Goal: Information Seeking & Learning: Learn about a topic

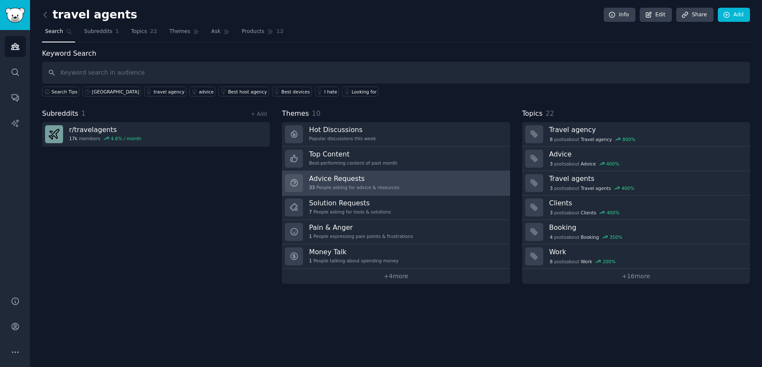
click at [388, 184] on div "Advice Requests 33 People asking for advice & resources" at bounding box center [354, 183] width 91 height 18
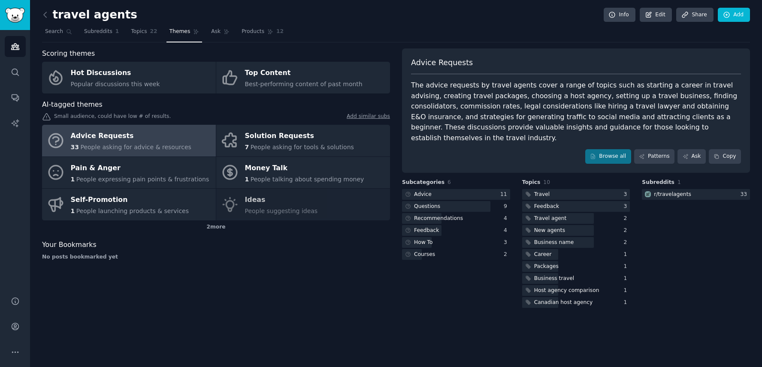
click at [532, 91] on div "The advice requests by travel agents cover a range of topics such as starting a…" at bounding box center [576, 111] width 330 height 63
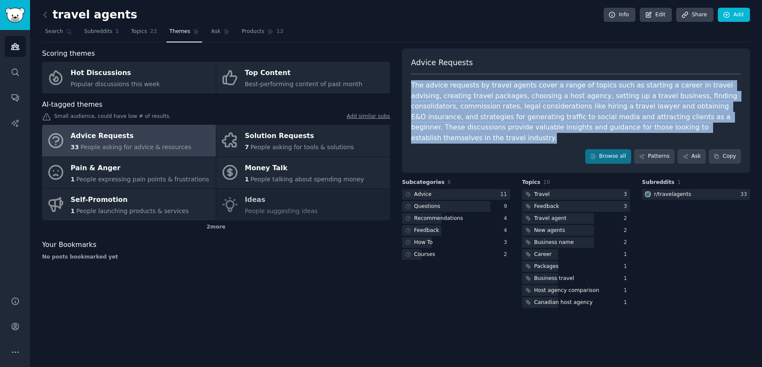
click at [499, 98] on div "The advice requests by travel agents cover a range of topics such as starting a…" at bounding box center [576, 111] width 330 height 63
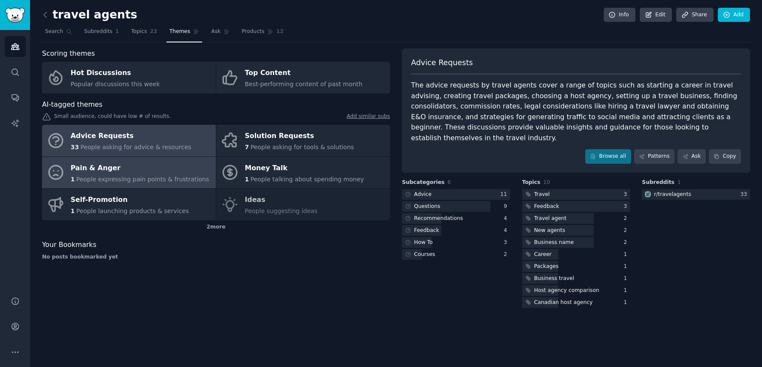
click at [179, 175] on div "1 People expressing pain points & frustrations" at bounding box center [140, 179] width 139 height 9
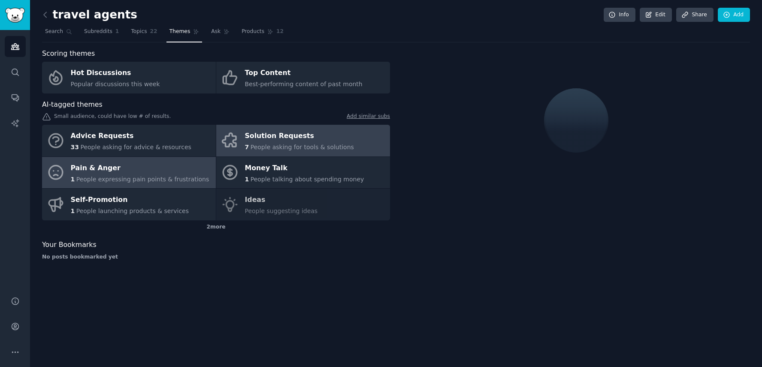
click at [268, 144] on span "People asking for tools & solutions" at bounding box center [302, 147] width 103 height 7
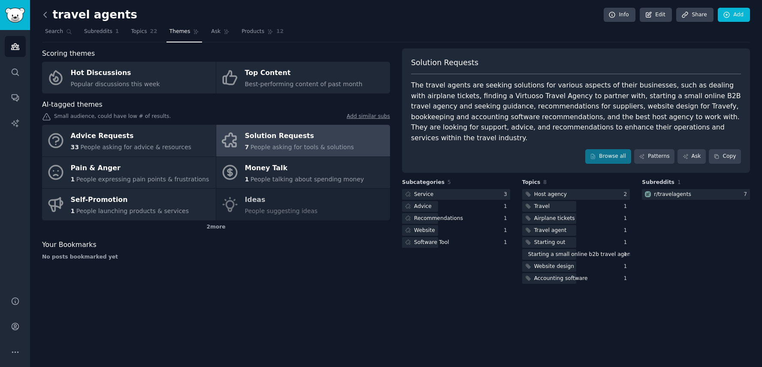
click at [44, 13] on icon at bounding box center [45, 14] width 9 height 9
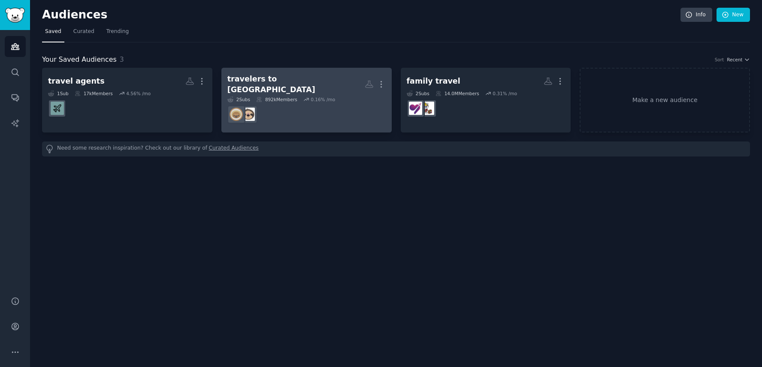
click at [297, 80] on div "travelers to [GEOGRAPHIC_DATA]" at bounding box center [295, 84] width 137 height 21
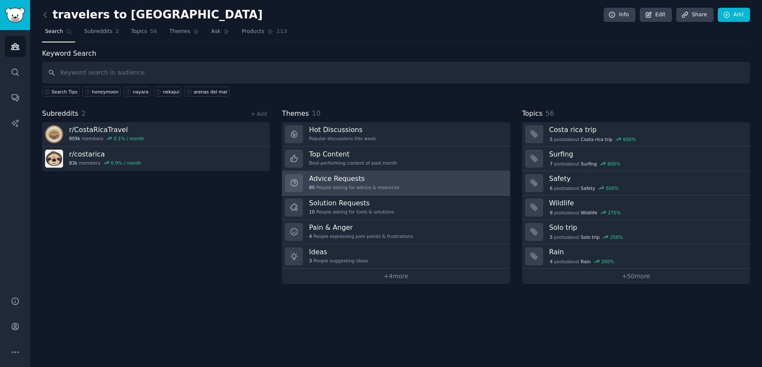
click at [378, 189] on div "80 People asking for advice & resources" at bounding box center [354, 188] width 91 height 6
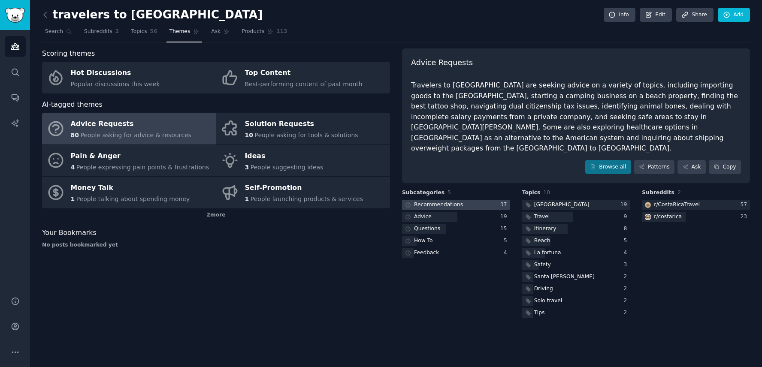
click at [472, 200] on div at bounding box center [456, 205] width 108 height 11
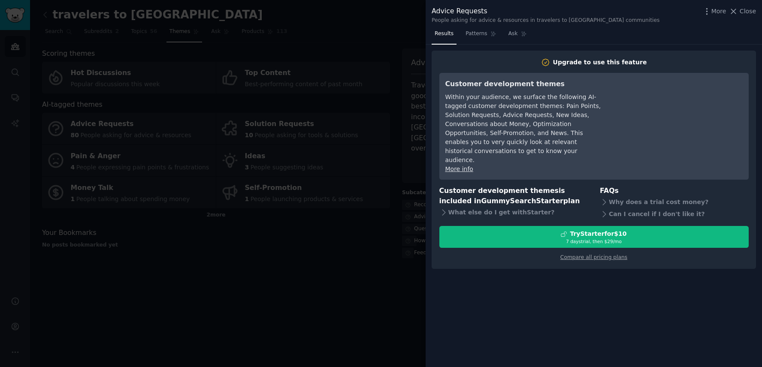
click at [336, 311] on div at bounding box center [381, 183] width 762 height 367
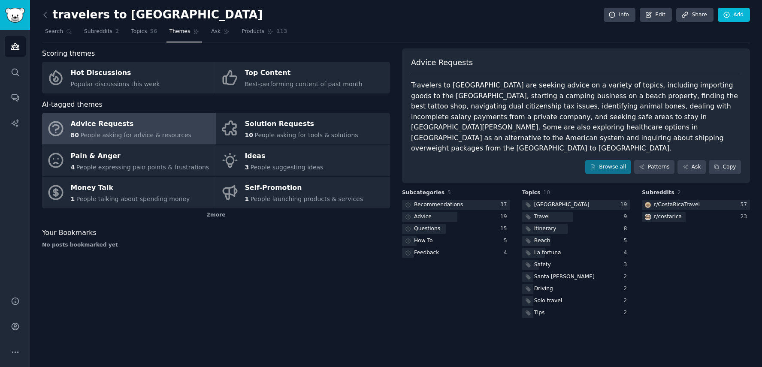
click at [526, 103] on div "Travelers to [GEOGRAPHIC_DATA] are seeking advice on a variety of topics, inclu…" at bounding box center [576, 117] width 330 height 74
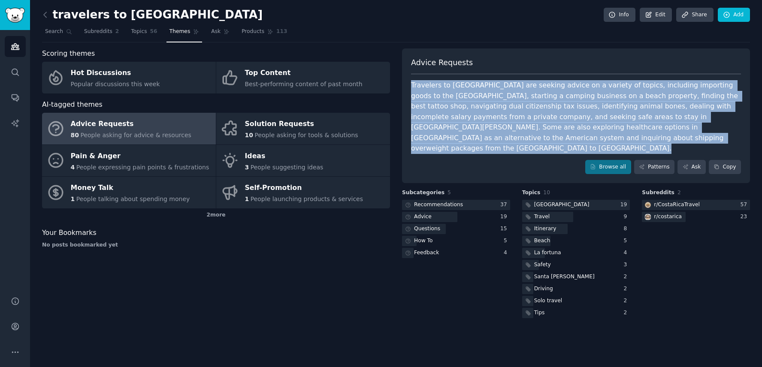
click at [511, 143] on div "Advice Requests Travelers to [GEOGRAPHIC_DATA] are seeking advice on a variety …" at bounding box center [576, 115] width 348 height 135
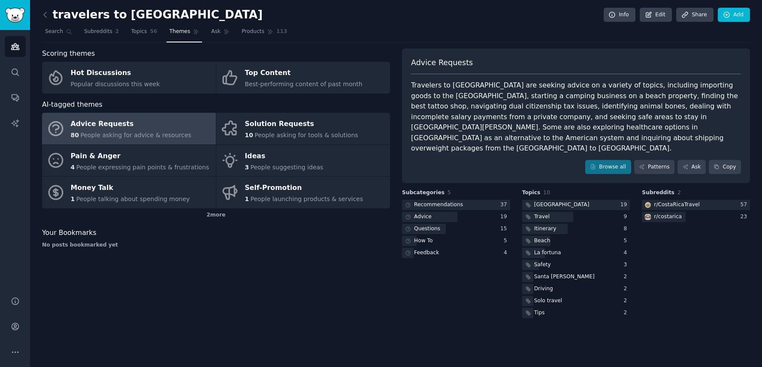
click at [44, 19] on link at bounding box center [47, 15] width 11 height 14
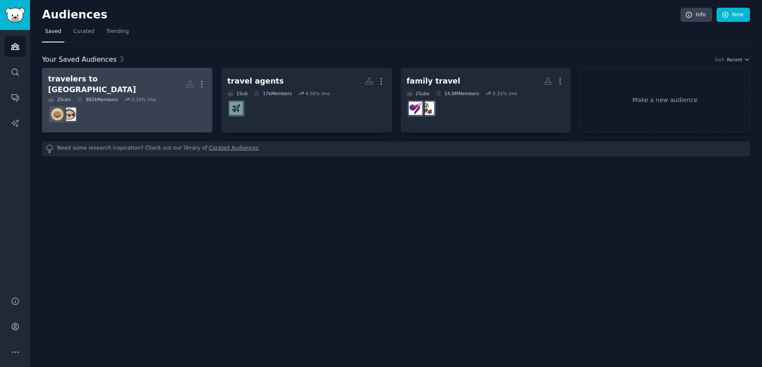
click at [133, 103] on dd at bounding box center [127, 115] width 158 height 24
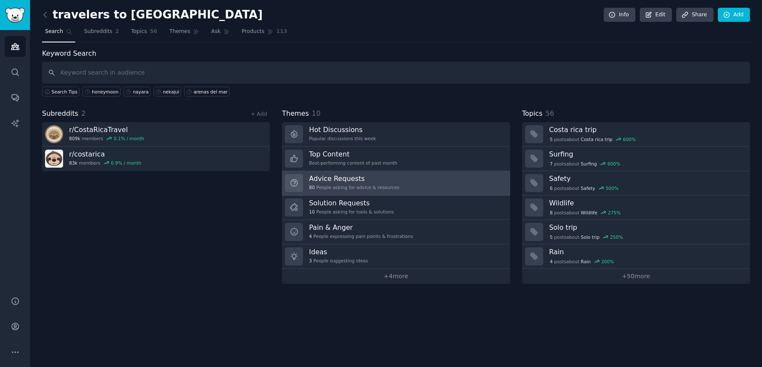
click at [342, 192] on link "Advice Requests 80 People asking for advice & resources" at bounding box center [396, 183] width 228 height 24
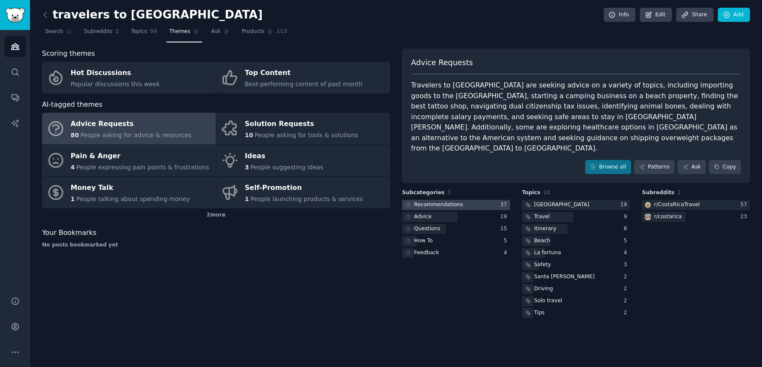
click at [469, 200] on div at bounding box center [456, 205] width 108 height 11
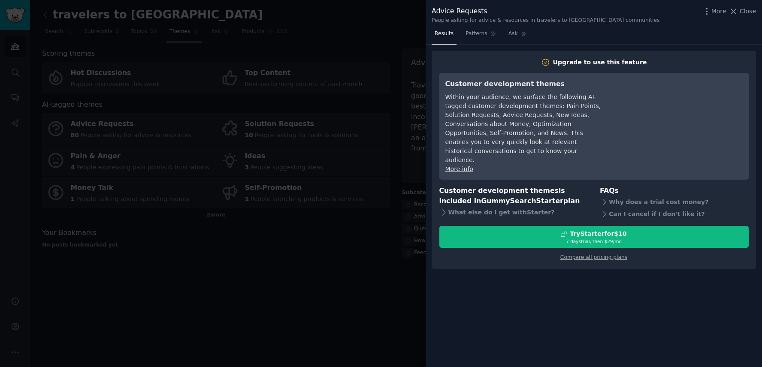
click at [388, 291] on div at bounding box center [381, 183] width 762 height 367
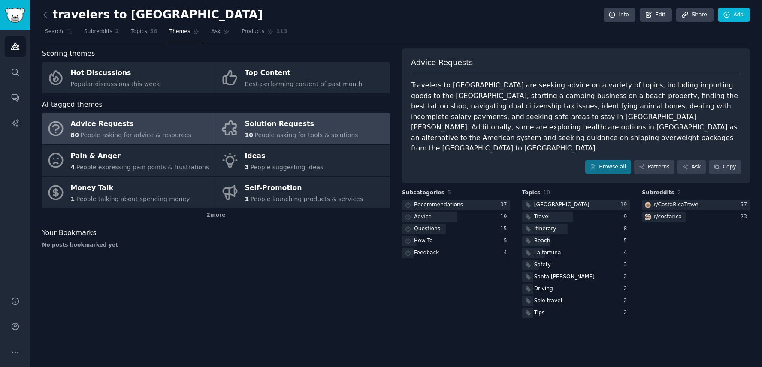
click at [266, 140] on link "Solution Requests 10 People asking for tools & solutions" at bounding box center [303, 129] width 174 height 32
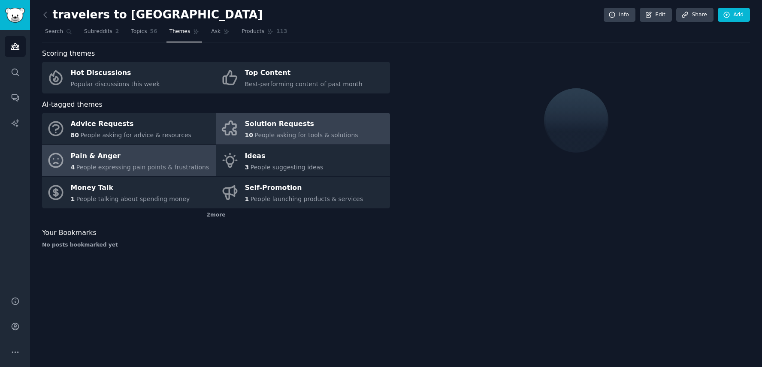
click at [198, 165] on span "People expressing pain points & frustrations" at bounding box center [142, 167] width 133 height 7
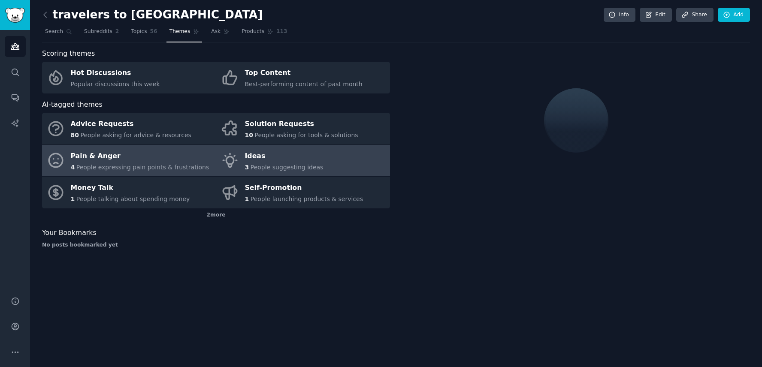
click at [236, 167] on icon at bounding box center [230, 160] width 18 height 18
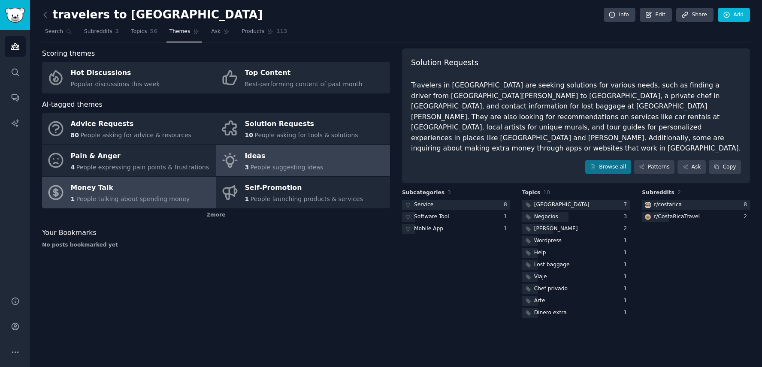
click at [170, 193] on div "Money Talk" at bounding box center [130, 189] width 119 height 14
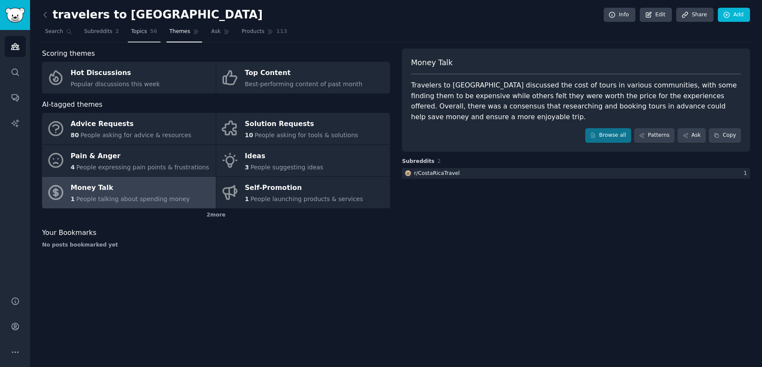
click at [141, 42] on link "Topics 56" at bounding box center [144, 34] width 32 height 18
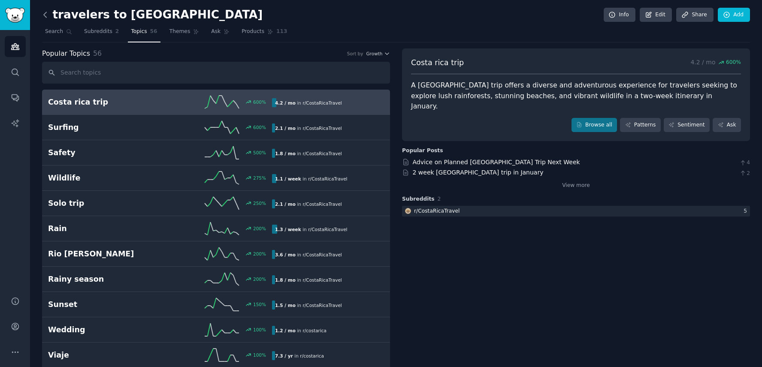
click at [45, 14] on icon at bounding box center [45, 14] width 3 height 5
